Goal: Task Accomplishment & Management: Use online tool/utility

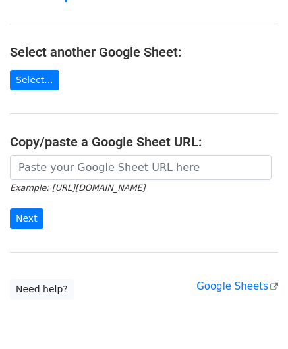
scroll to position [132, 0]
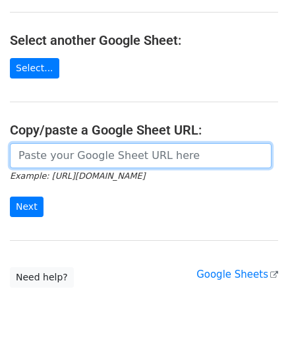
click at [58, 162] on input "url" at bounding box center [141, 155] width 262 height 25
paste input "[URL][DOMAIN_NAME]"
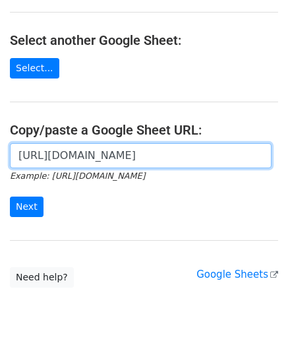
scroll to position [0, 293]
type input "[URL][DOMAIN_NAME]"
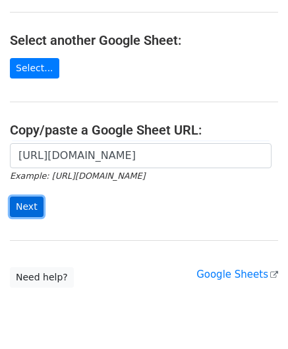
click at [26, 203] on input "Next" at bounding box center [27, 207] width 34 height 20
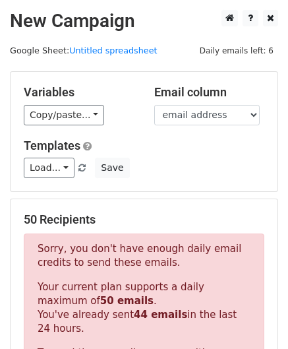
scroll to position [445, 0]
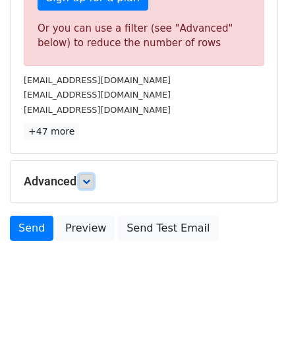
click at [88, 181] on icon at bounding box center [86, 181] width 8 height 8
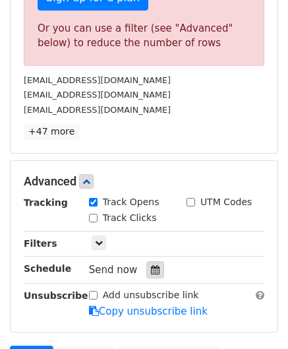
click at [151, 267] on icon at bounding box center [155, 269] width 9 height 9
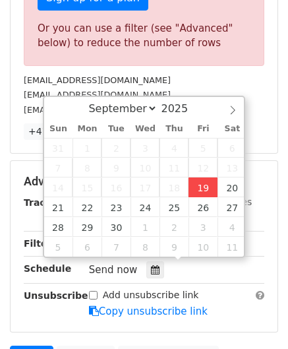
type input "[DATE] 12:00"
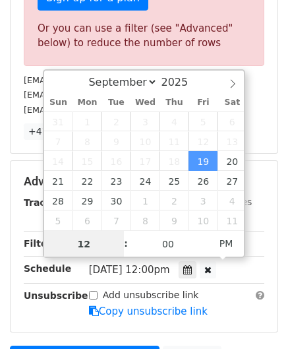
scroll to position [0, 0]
paste input "9"
type input "19"
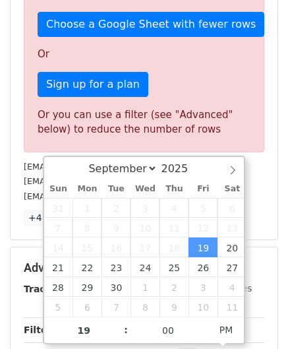
type input "[DATE] 19:00"
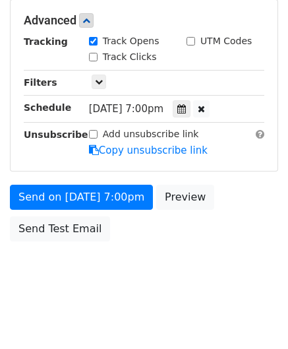
scroll to position [605, 0]
